Goal: Task Accomplishment & Management: Manage account settings

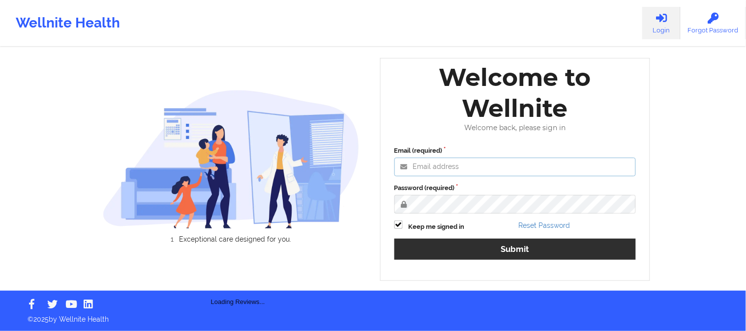
type input "[EMAIL_ADDRESS][DOMAIN_NAME]"
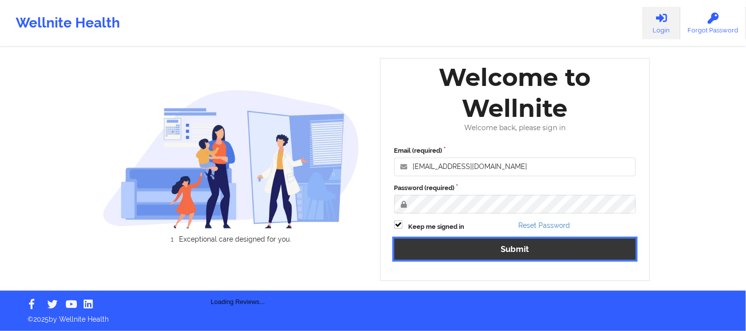
click at [498, 248] on button "Submit" at bounding box center [515, 249] width 242 height 21
